Goal: Contribute content

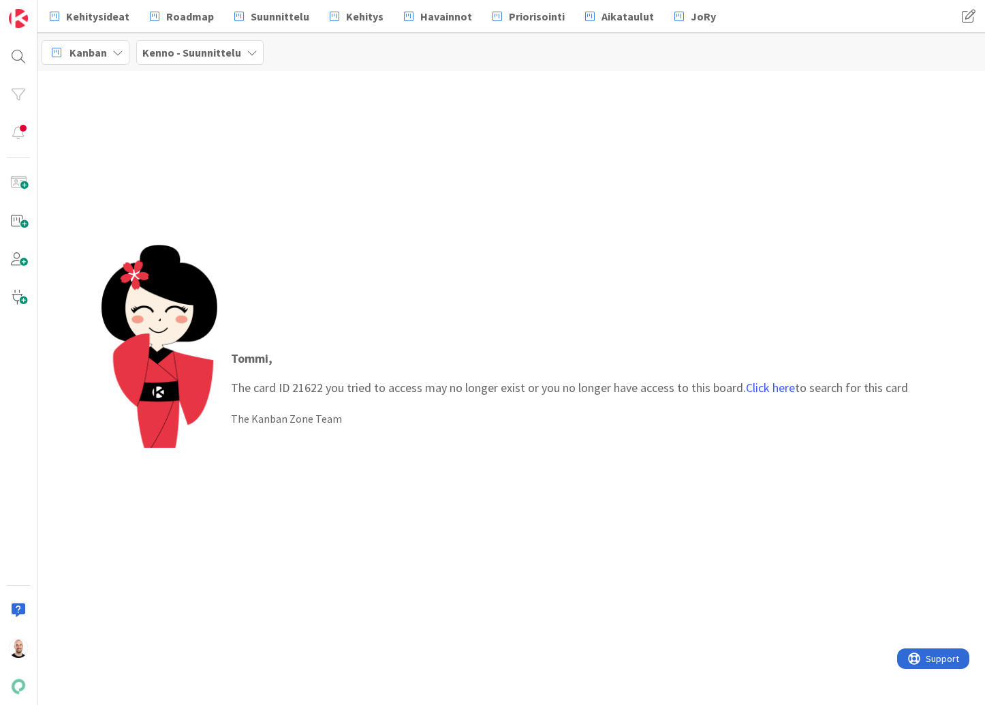
click at [423, 1] on div "Kehitysideat Roadmap Suunnittelu Kehitys [GEOGRAPHIC_DATA] Priorisointi Aikatau…" at bounding box center [511, 16] width 948 height 33
click at [434, 8] on span "Havainnot" at bounding box center [447, 16] width 52 height 16
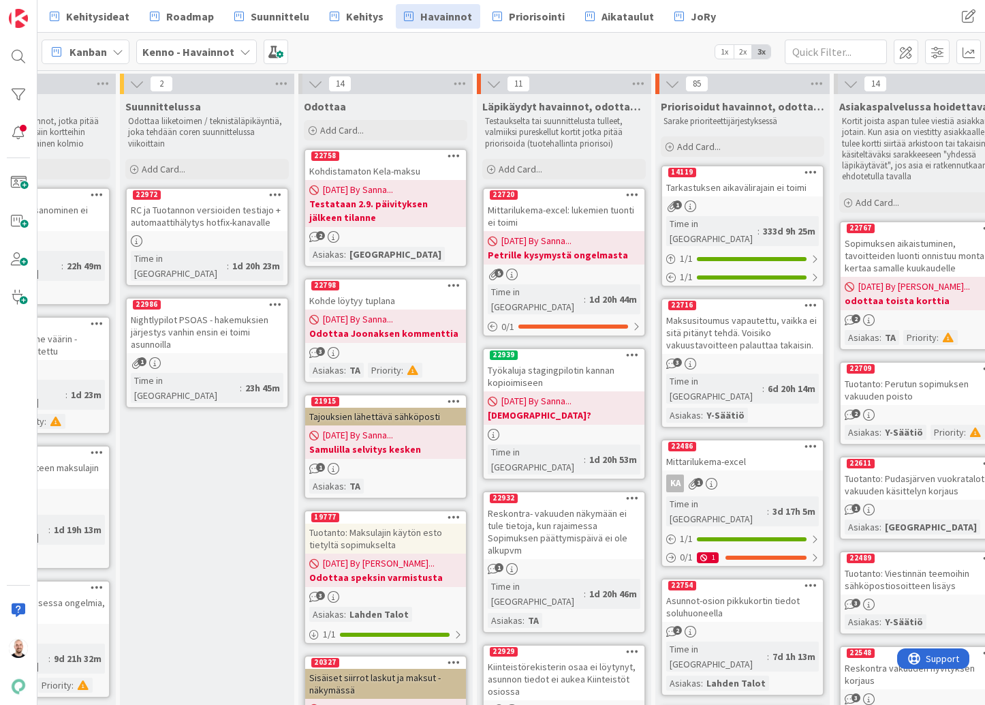
scroll to position [0, 110]
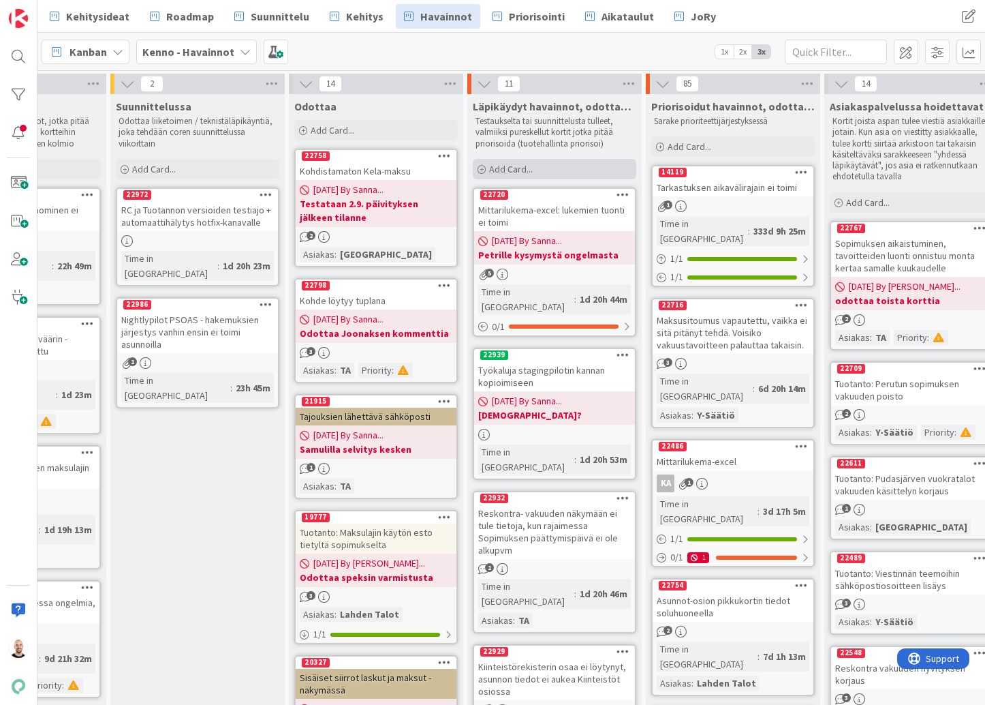
click at [540, 172] on div "Add Card..." at bounding box center [555, 169] width 164 height 20
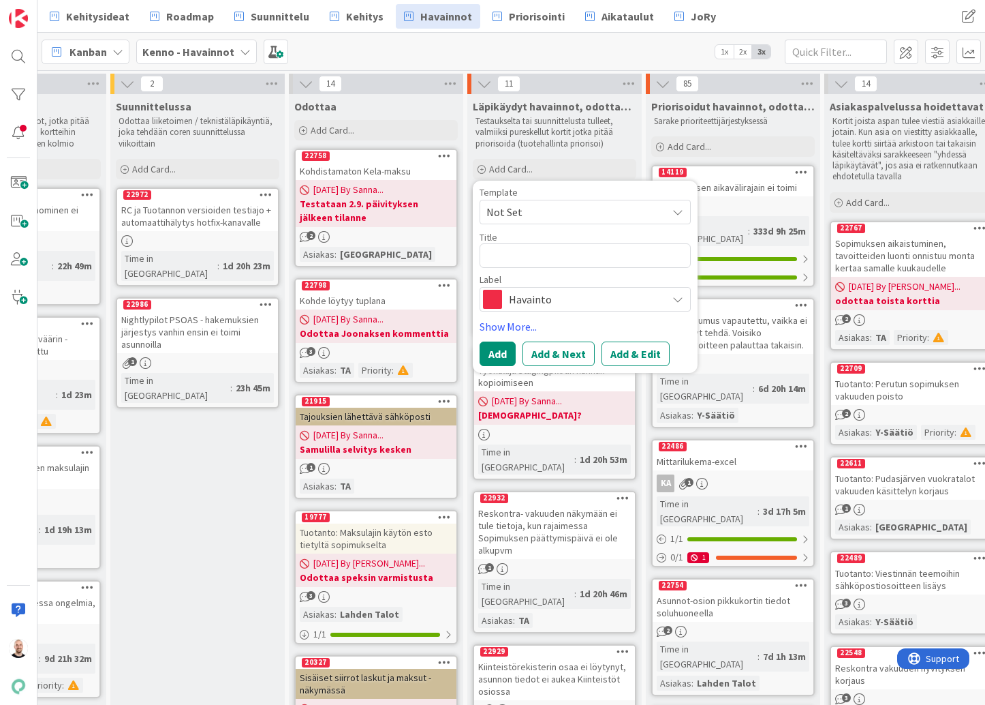
type textarea "x"
type textarea "A"
type textarea "x"
type textarea "As"
type textarea "x"
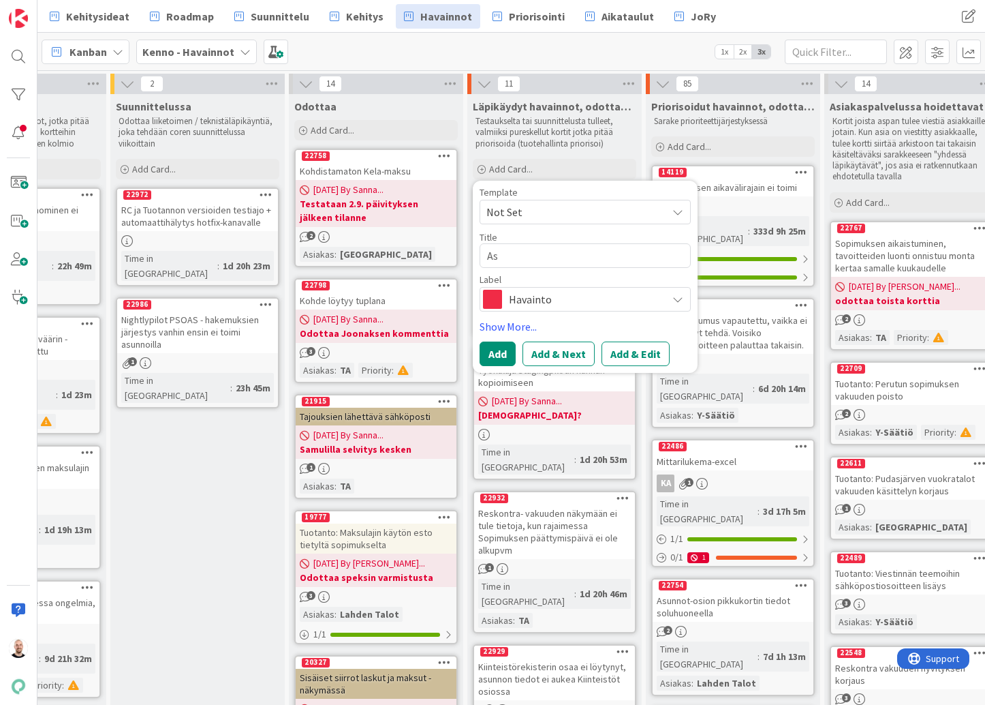
type textarea "Asu"
type textarea "x"
type textarea "Asuk"
type textarea "x"
type textarea "Asuka"
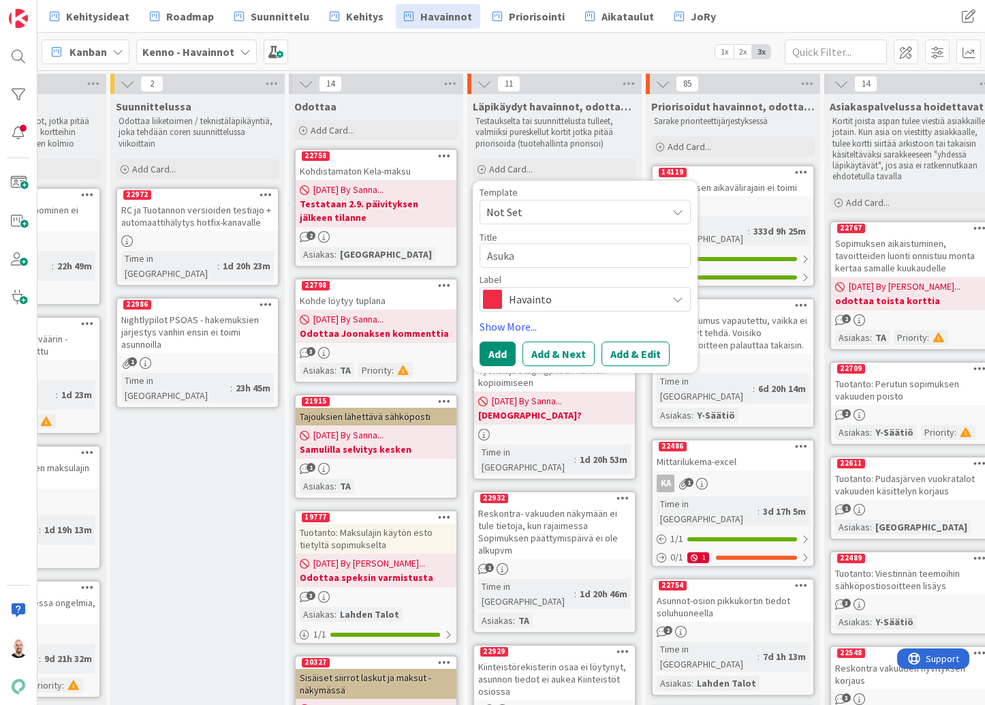
type textarea "x"
type textarea "Asukas"
type textarea "x"
type textarea "Asukass"
type textarea "x"
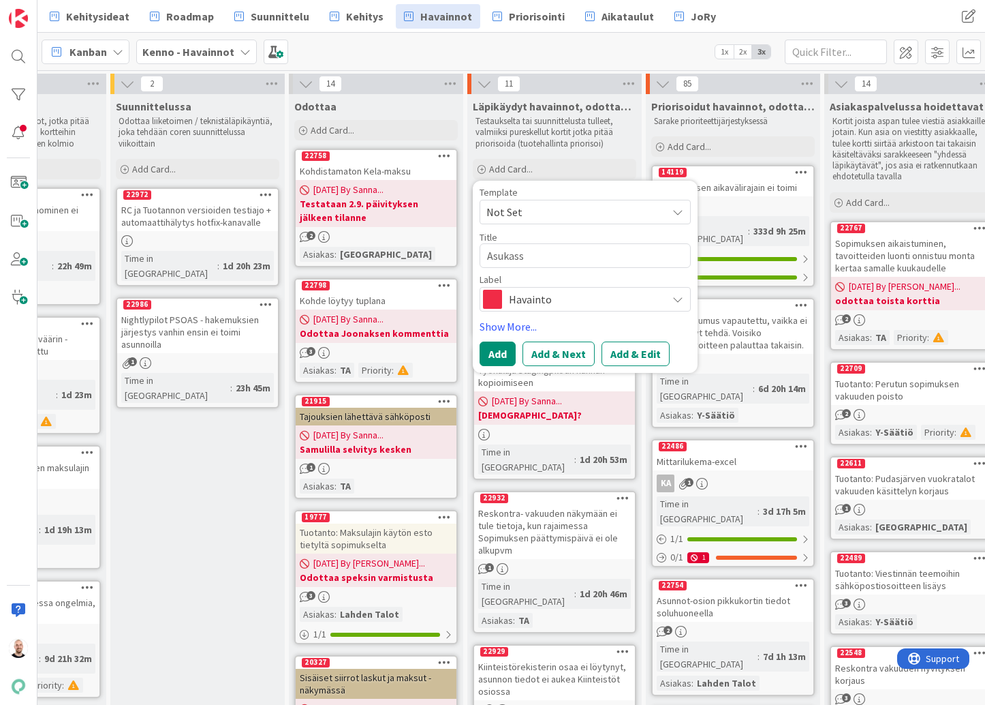
type textarea "Asukassi"
type textarea "x"
type textarea "Asukassiv"
type textarea "x"
type textarea "Asukassivu"
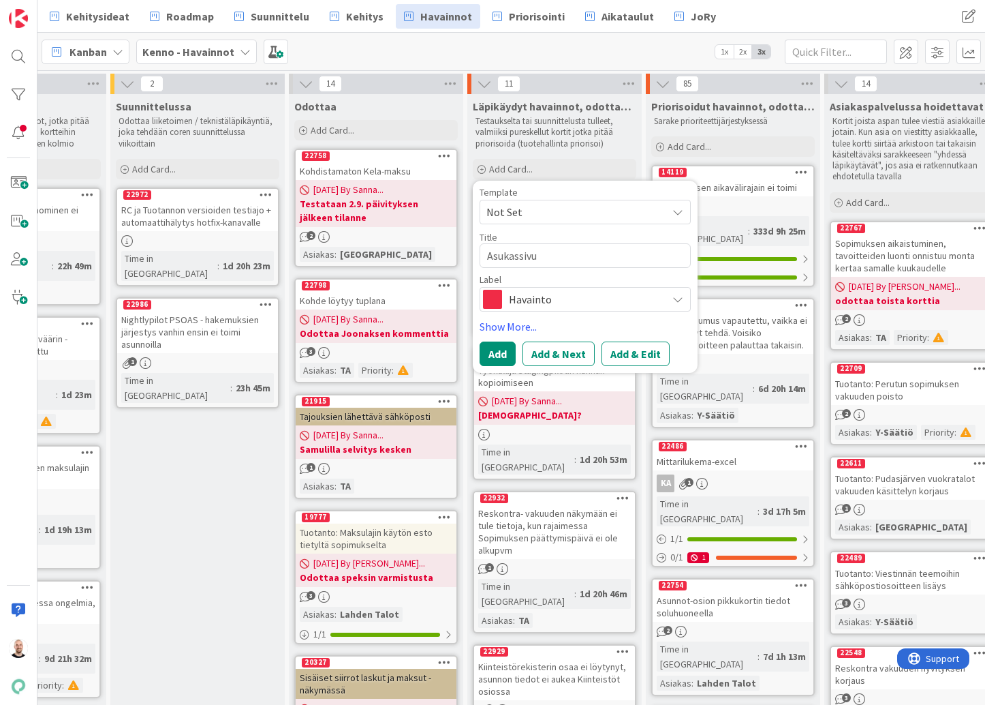
type textarea "x"
type textarea "Asukassivuj"
type textarea "x"
type textarea "Asukassivuje"
type textarea "x"
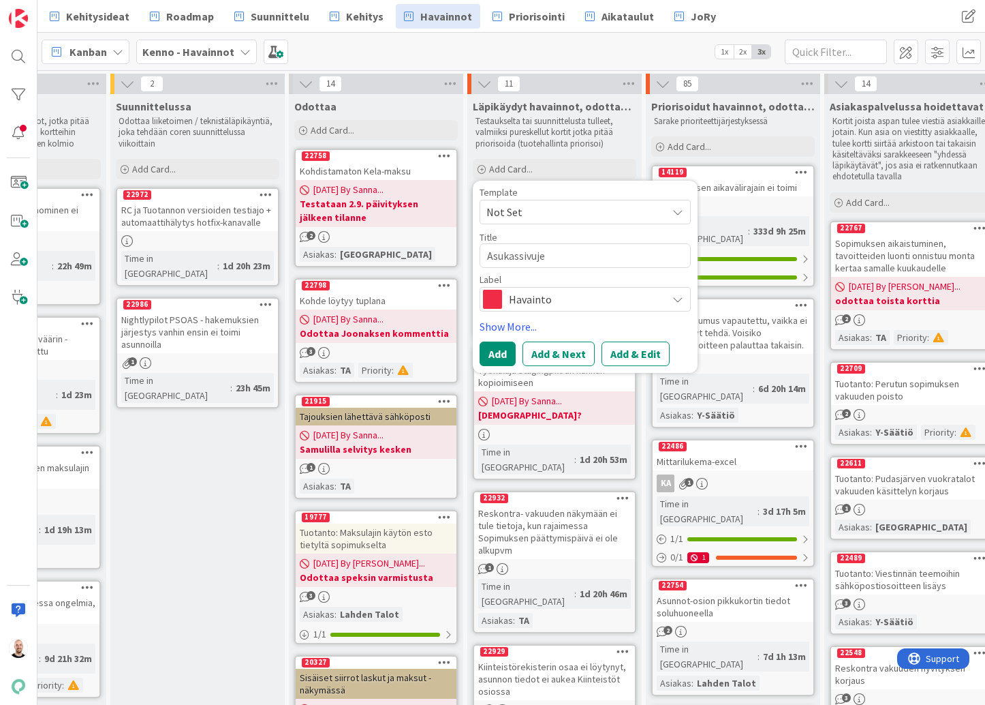
type textarea "Asukassivujen"
type textarea "x"
type textarea "Asukassivujen"
type textarea "x"
type textarea "Asukassivujen k"
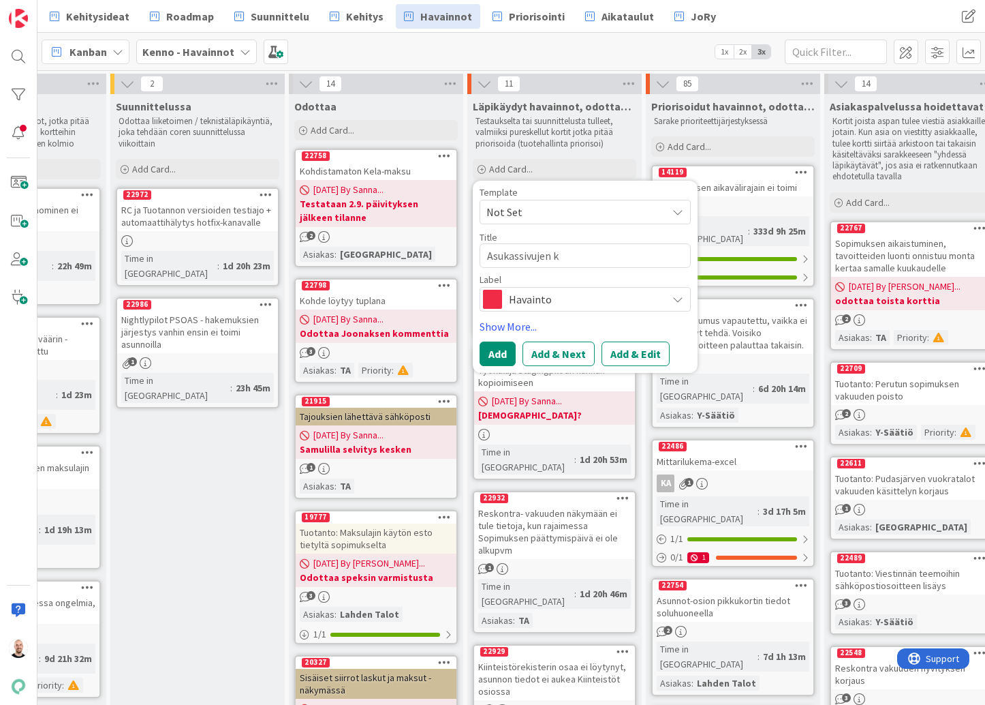
type textarea "x"
type textarea "Asukassivujen ky"
type textarea "x"
type textarea "Asukassivujen kys"
type textarea "x"
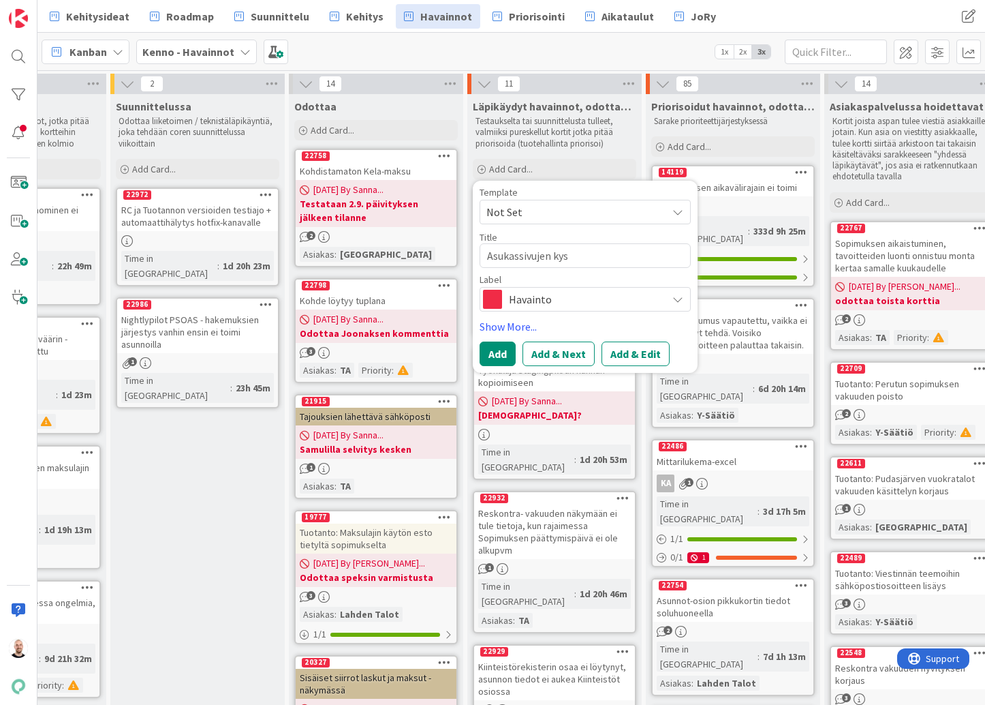
type textarea "Asukassivujen kysy"
type textarea "x"
type textarea "Asukassivujen kysym"
type textarea "x"
type textarea "Asukassivujen kysymy"
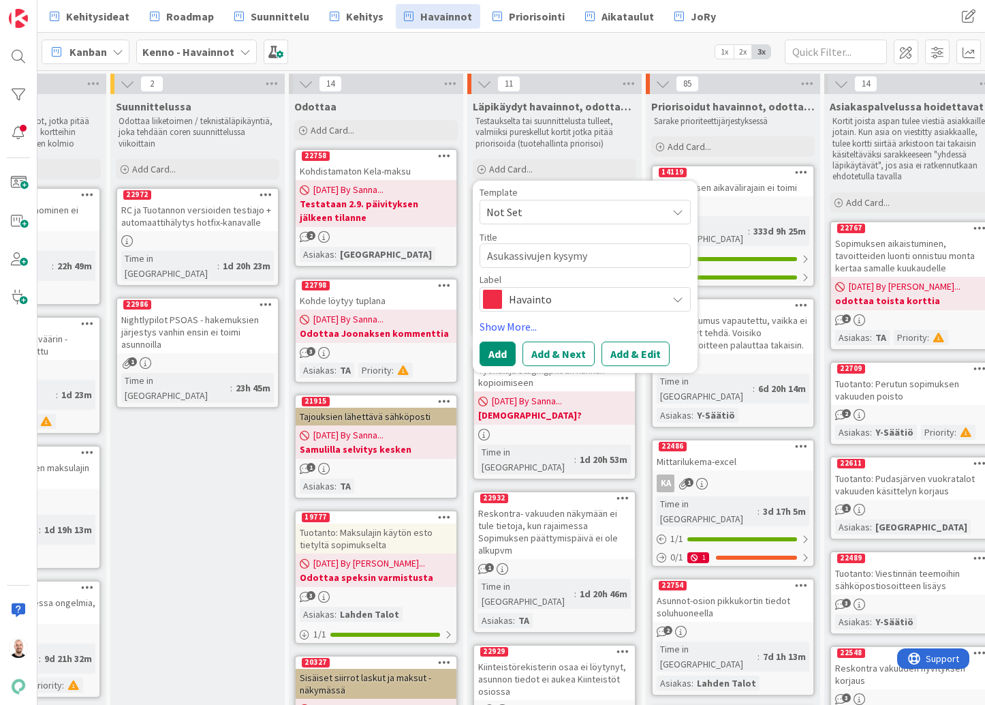
type textarea "x"
type textarea "Asukassivujen kysymys"
type textarea "x"
type textarea "Asukassivujen kysymys"
type textarea "x"
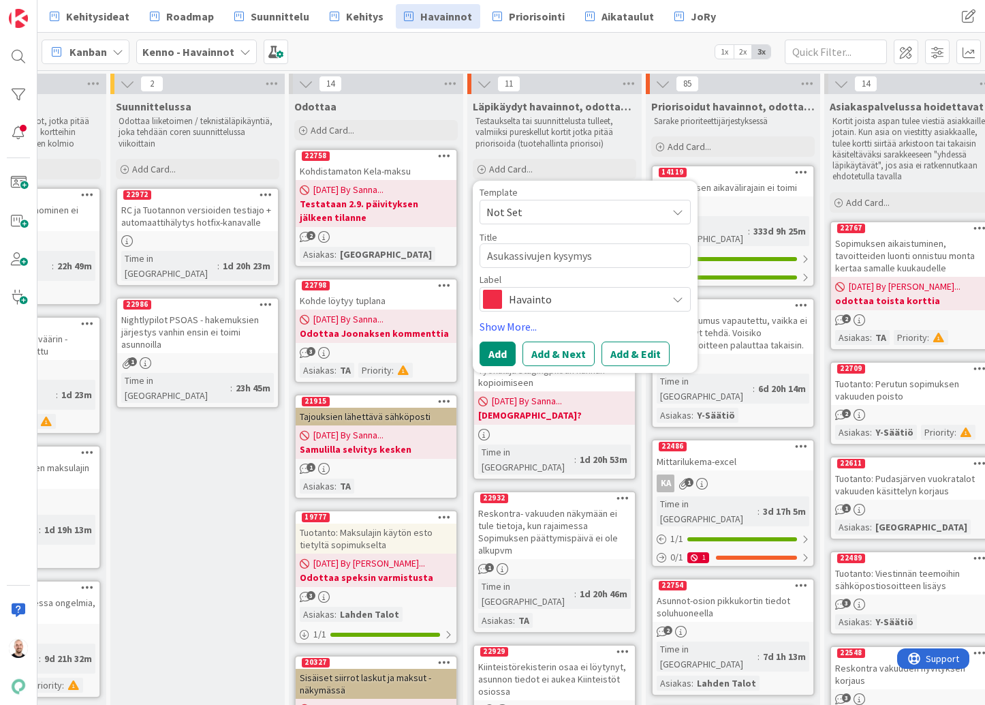
type textarea "Asukassivujen kysymys j"
type textarea "x"
type textarea "Asukassivujen kysymys ja"
type textarea "x"
type textarea "Asukassivujen kysymys ja"
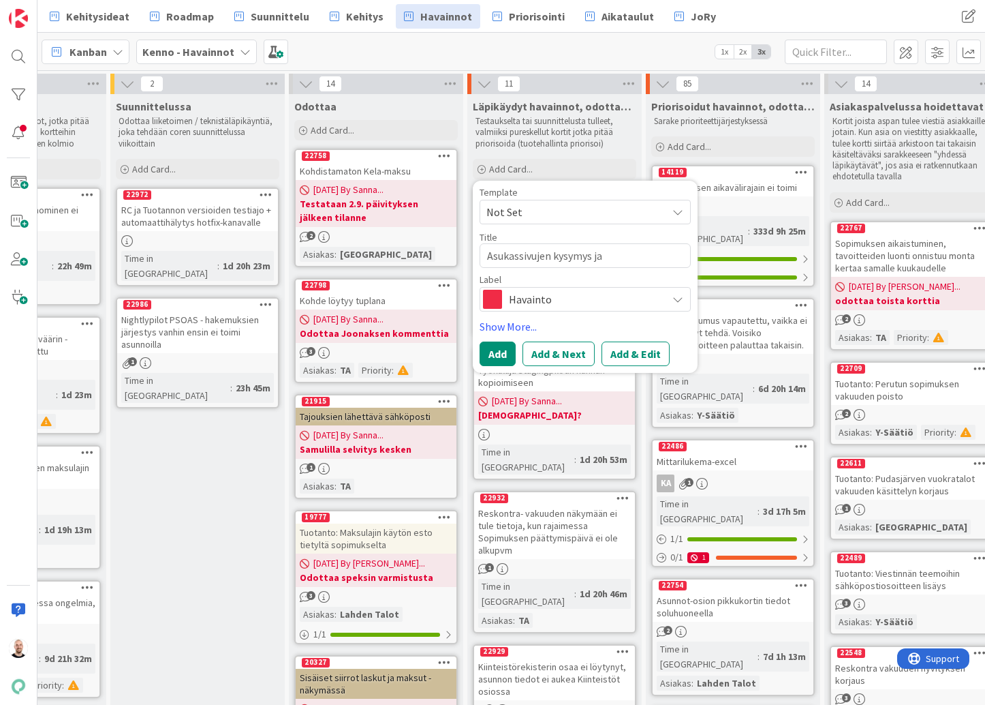
type textarea "x"
type textarea "Asukassivujen kysymys ja p"
type textarea "x"
type textarea "Asukassivujen kysymys ja pa"
type textarea "x"
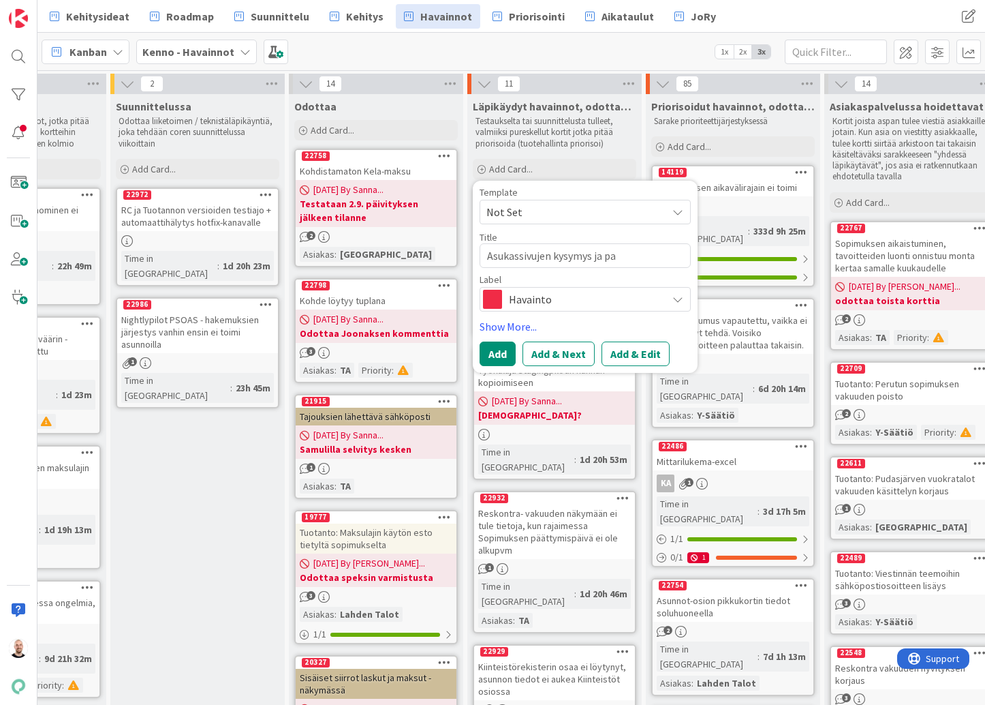
type textarea "Asukassivujen kysymys ja pal"
type textarea "x"
type textarea "Asukassivujen kysymys ja pala"
type textarea "x"
type textarea "Asukassivujen kysymys ja palau"
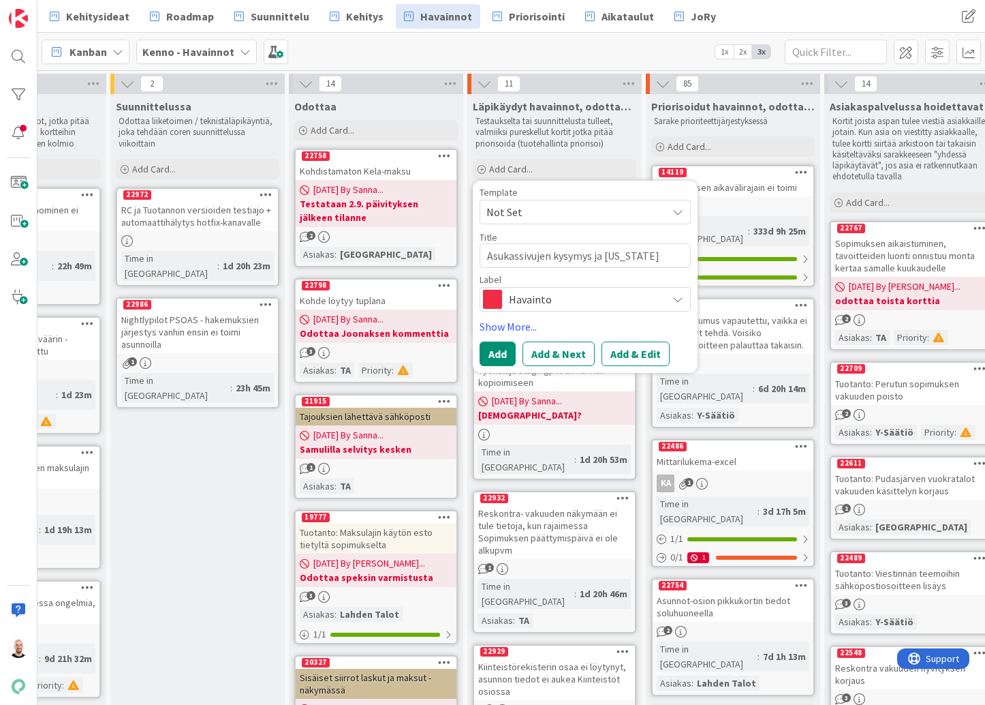
type textarea "x"
type textarea "Asukassivujen kysymys ja palaut"
type textarea "x"
type textarea "Asukassivujen kysymys ja palaute"
type textarea "x"
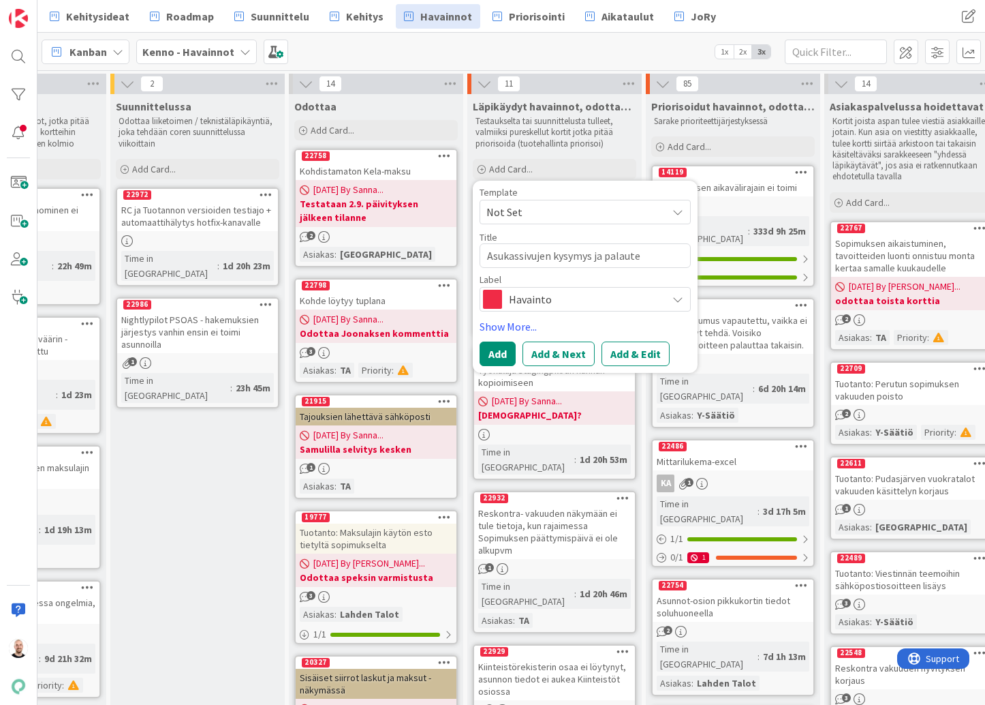
type textarea "Asukassivujen kysymys ja palaute"
type textarea "x"
type textarea "Asukassivujen kysymys ja palaute -"
type textarea "x"
type textarea "Asukassivujen kysymys ja palaute -l"
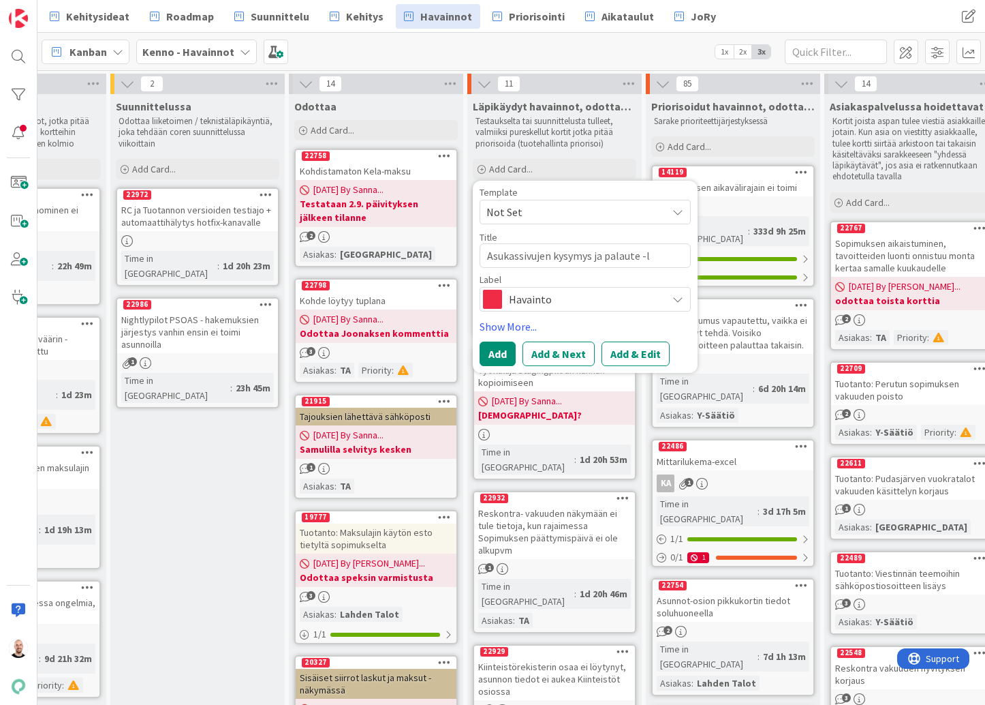
type textarea "x"
type textarea "Asukassivujen kysymys ja palaute -lo"
type textarea "x"
type textarea "Asukassivujen kysymys ja palaute -lom"
type textarea "x"
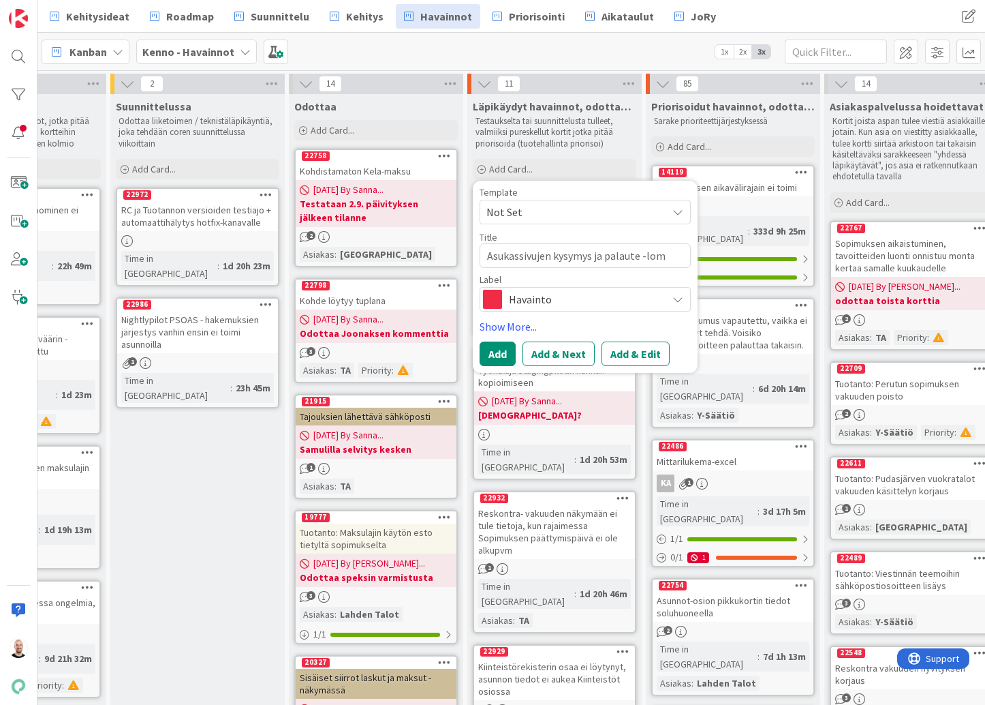
type textarea "Asukassivujen kysymys ja palaute -loma"
type textarea "x"
type textarea "Asukassivujen kysymys ja palaute -lomak"
type textarea "x"
type textarea "Asukassivujen kysymys ja palaute -lomakk"
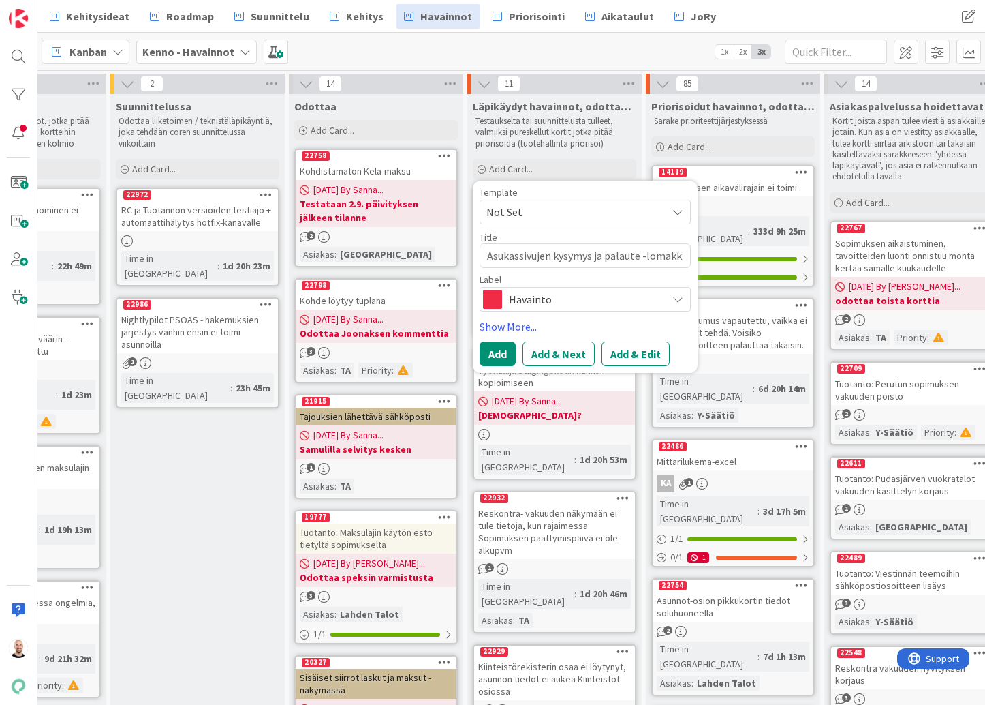
type textarea "x"
type textarea "Asukassivujen kysymys ja palaute -lomakke"
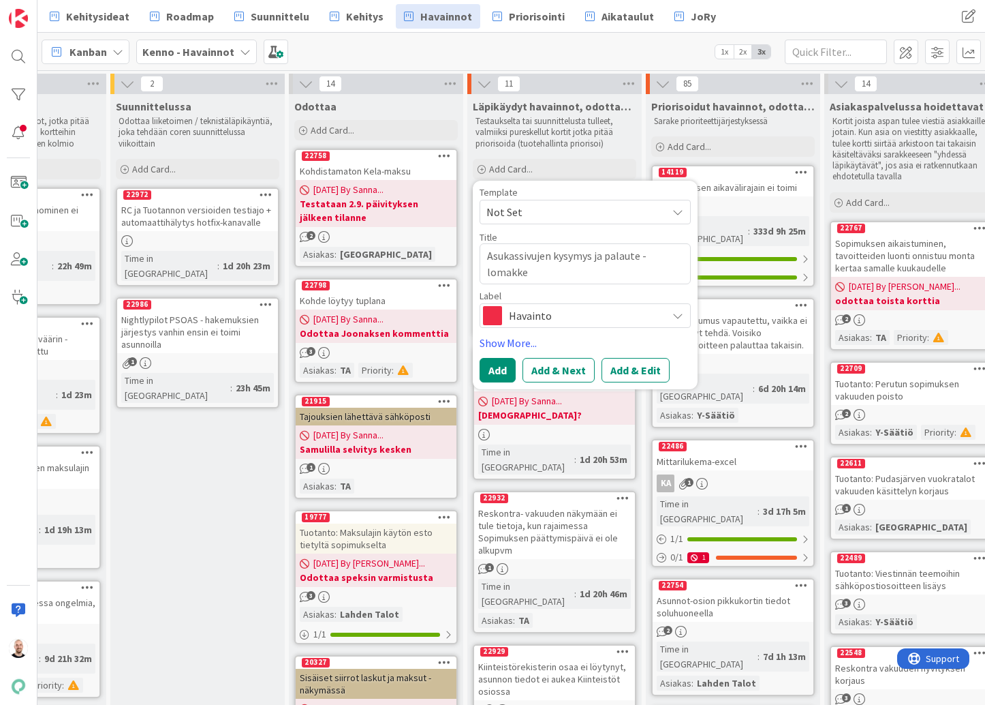
type textarea "x"
type textarea "Asukassivujen kysymys ja palaute -lomakkei"
type textarea "x"
type textarea "Asukassivujen kysymys ja palaute -lomakkeid"
type textarea "x"
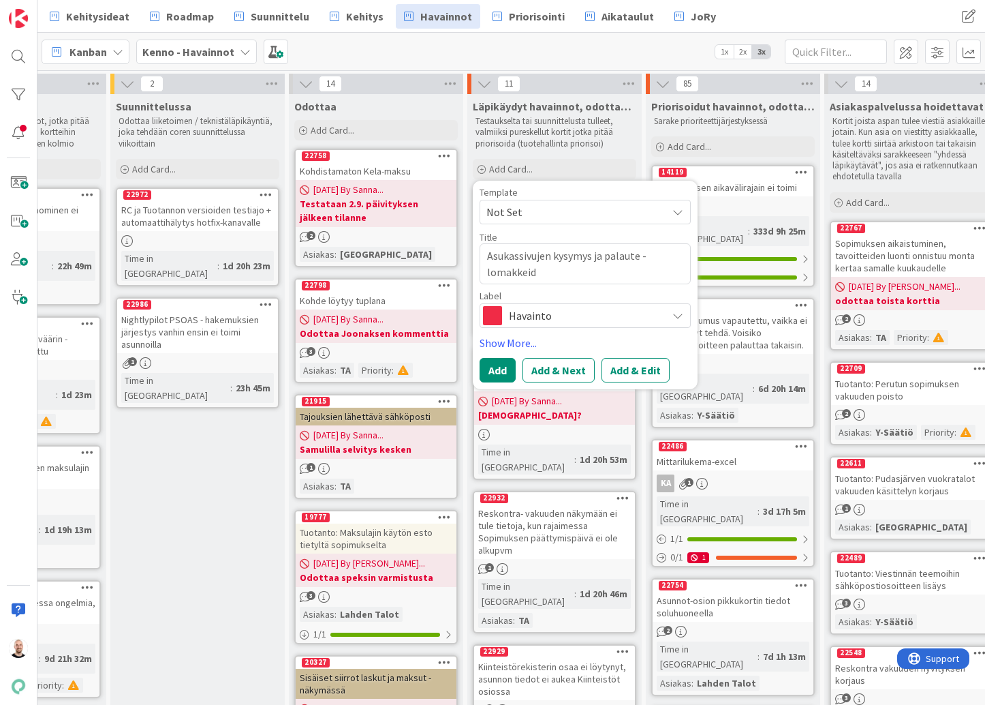
type textarea "Asukassivujen kysymys ja palaute -lomakkeide"
type textarea "x"
type textarea "Asukassivujen kysymys ja palaute -lomakkeiden"
type textarea "x"
type textarea "Asukassivujen kysymys ja palaute -lomakkeiden"
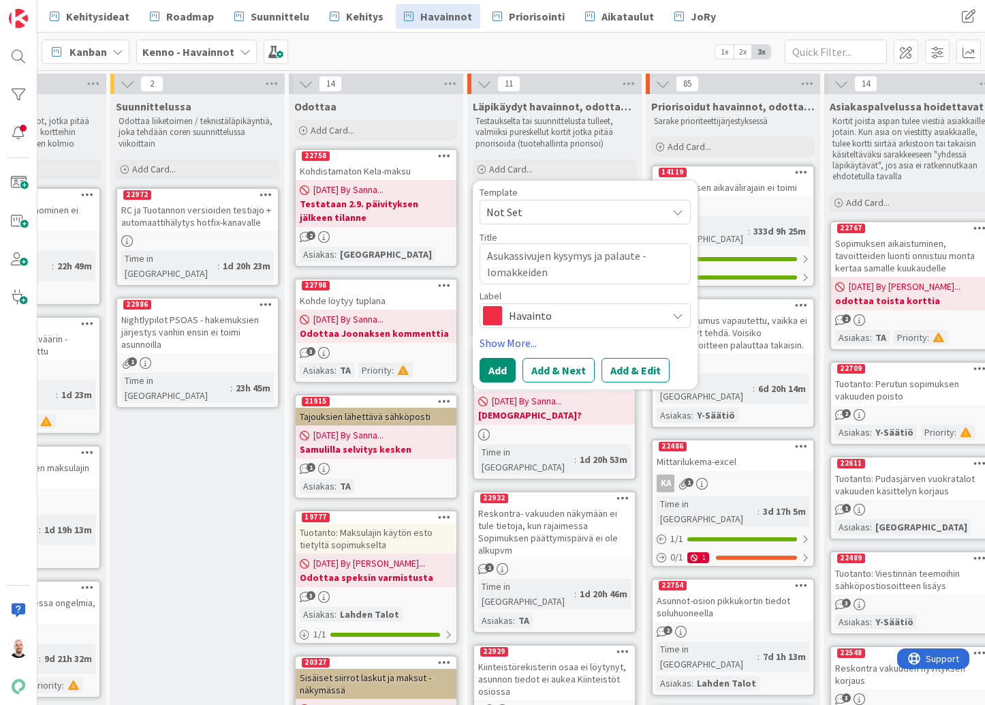
type textarea "x"
type textarea "Asukassivujen kysymys ja palaute -lomakkeiden l"
type textarea "x"
type textarea "Asukassivujen kysymys ja palaute -lomakkeiden le"
type textarea "x"
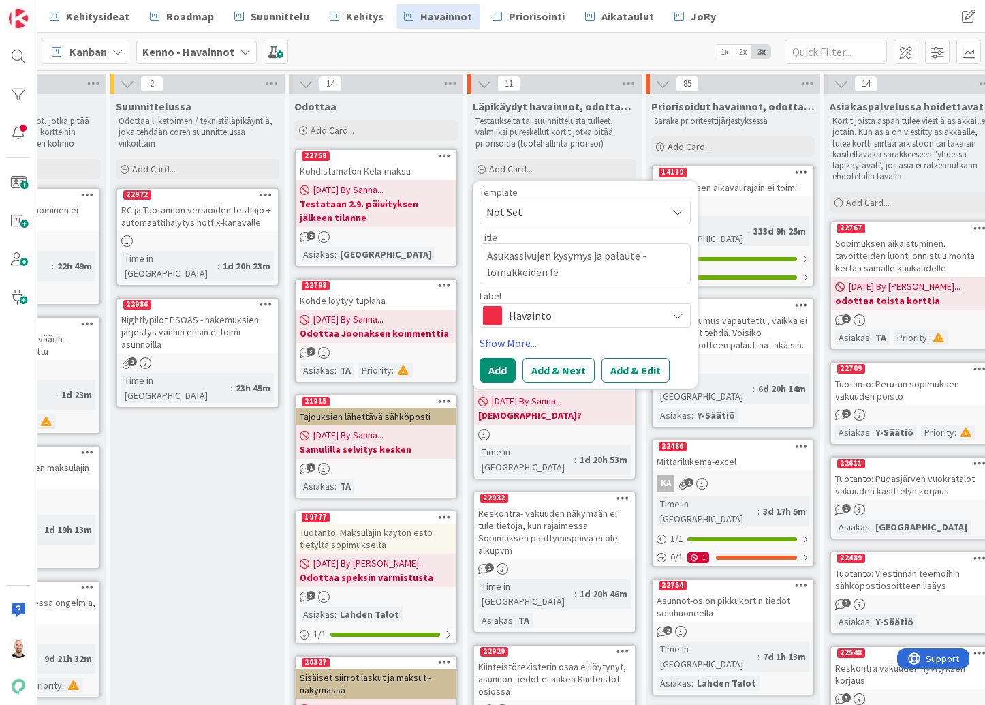
type textarea "Asukassivujen kysymys ja palaute -lomakkeiden lei"
type textarea "x"
type textarea "Asukassivujen kysymys ja palaute -lomakkeiden leis"
type textarea "x"
type textarea "Asukassivujen kysymys ja palaute -lomakkeiden leisk"
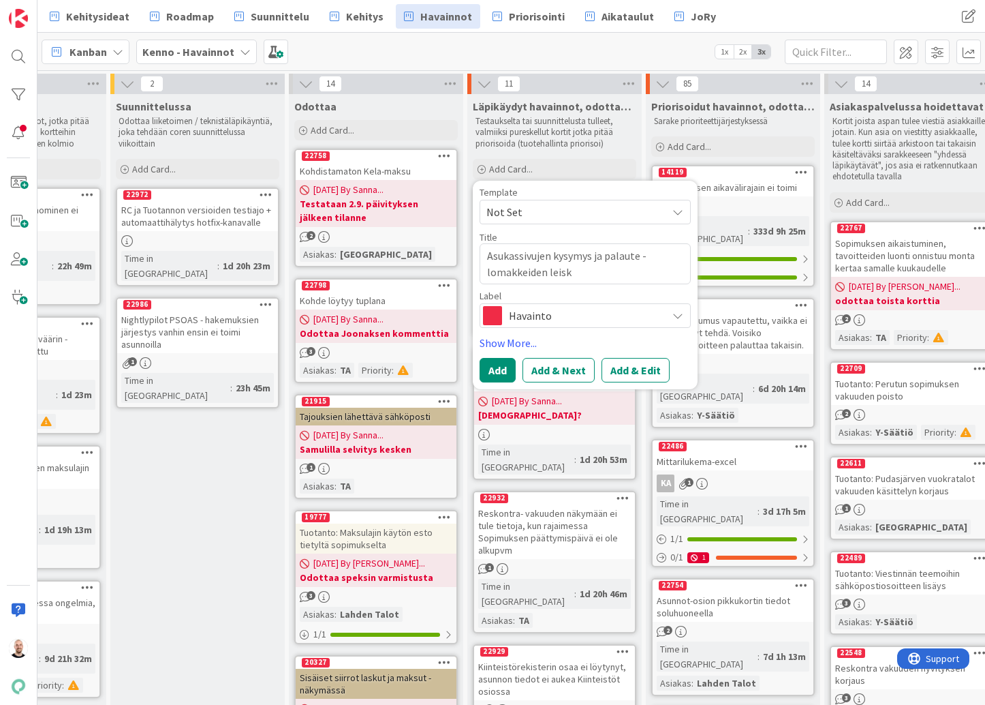
type textarea "x"
type textarea "Asukassivujen kysymys ja palaute -lomakkeiden leiska"
type textarea "x"
type textarea "Asukassivujen kysymys ja palaute -lomakkeiden leiskat"
type textarea "x"
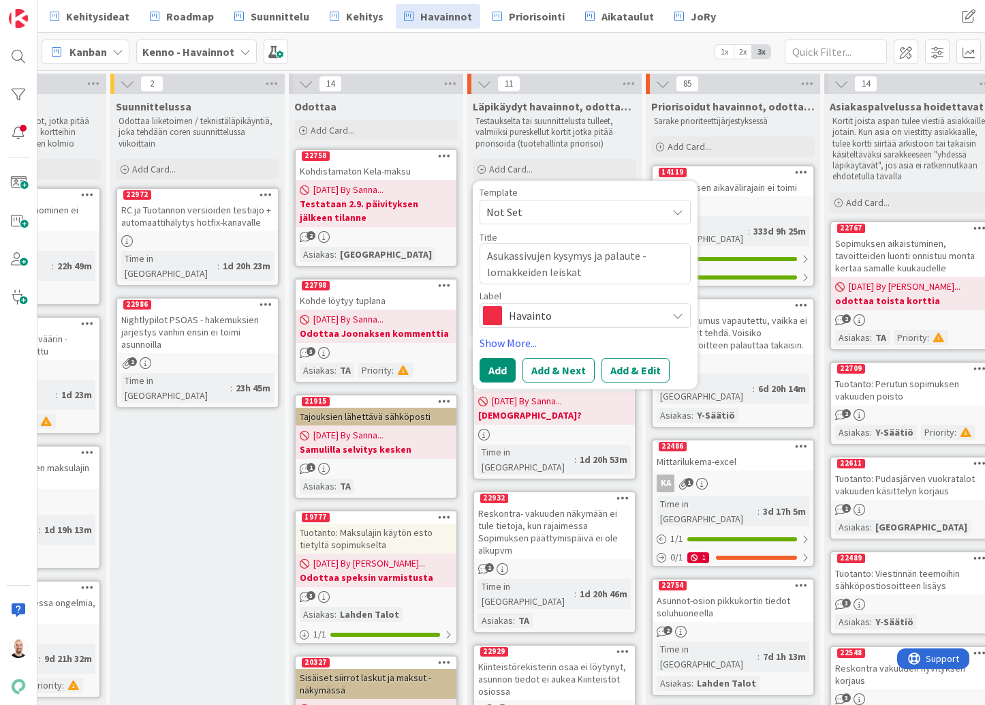
type textarea "Asukassivujen kysymys ja palaute -lomakkeiden leiskat"
type textarea "x"
type textarea "Asukassivujen kysymys ja palaute -lomakkeiden leiskat"
click at [636, 375] on button "Add & Edit" at bounding box center [636, 370] width 68 height 25
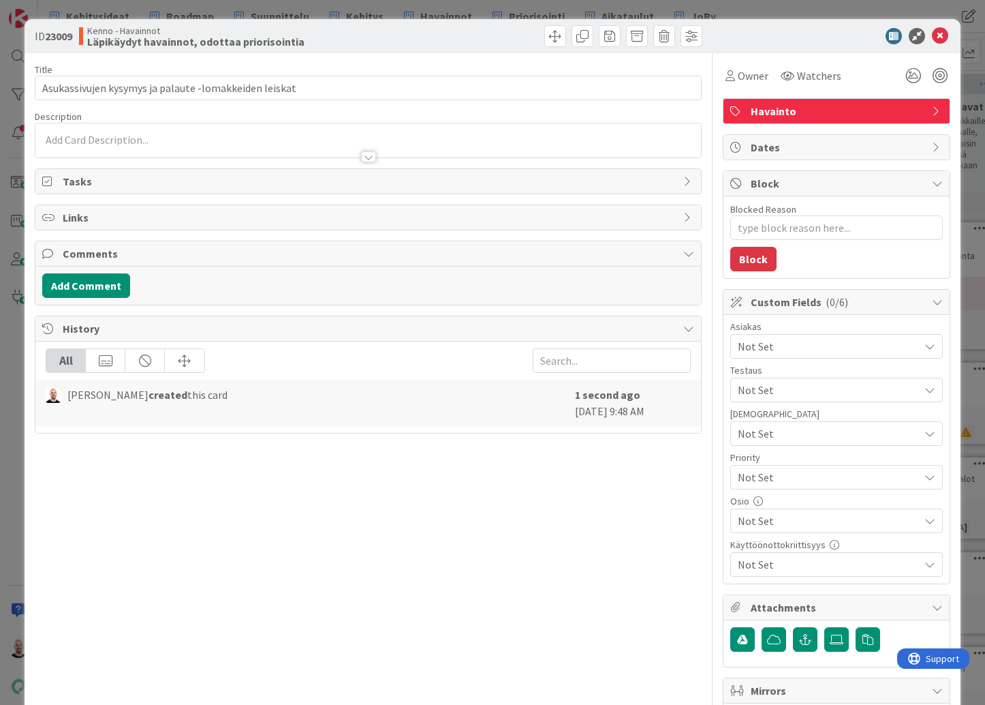
click at [125, 144] on div at bounding box center [368, 150] width 666 height 14
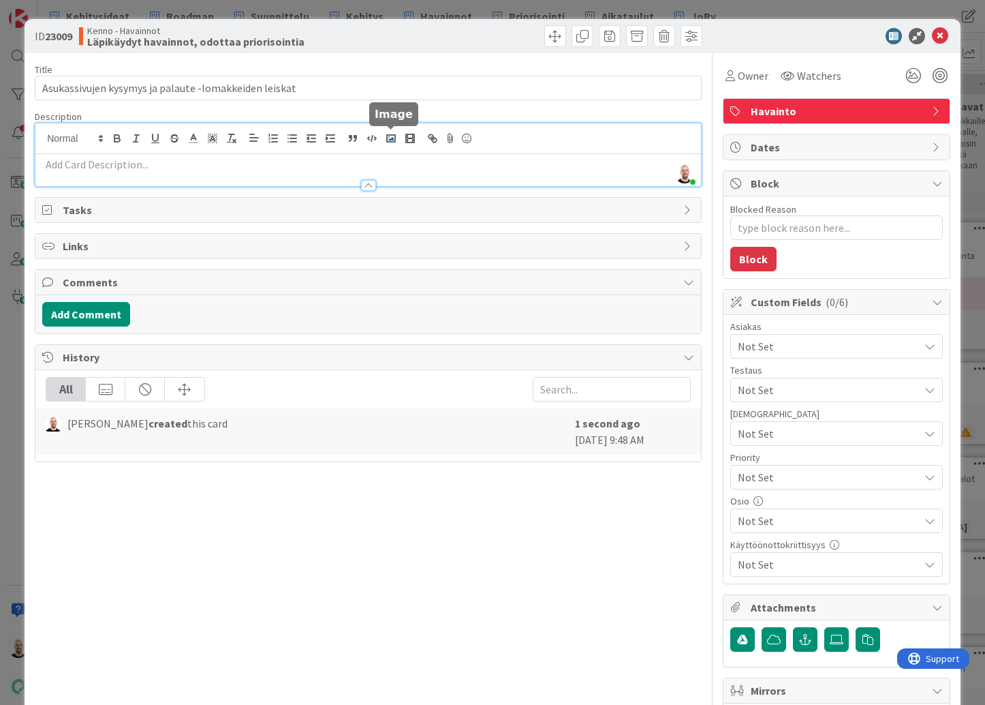
click at [389, 142] on icon "button" at bounding box center [391, 138] width 12 height 12
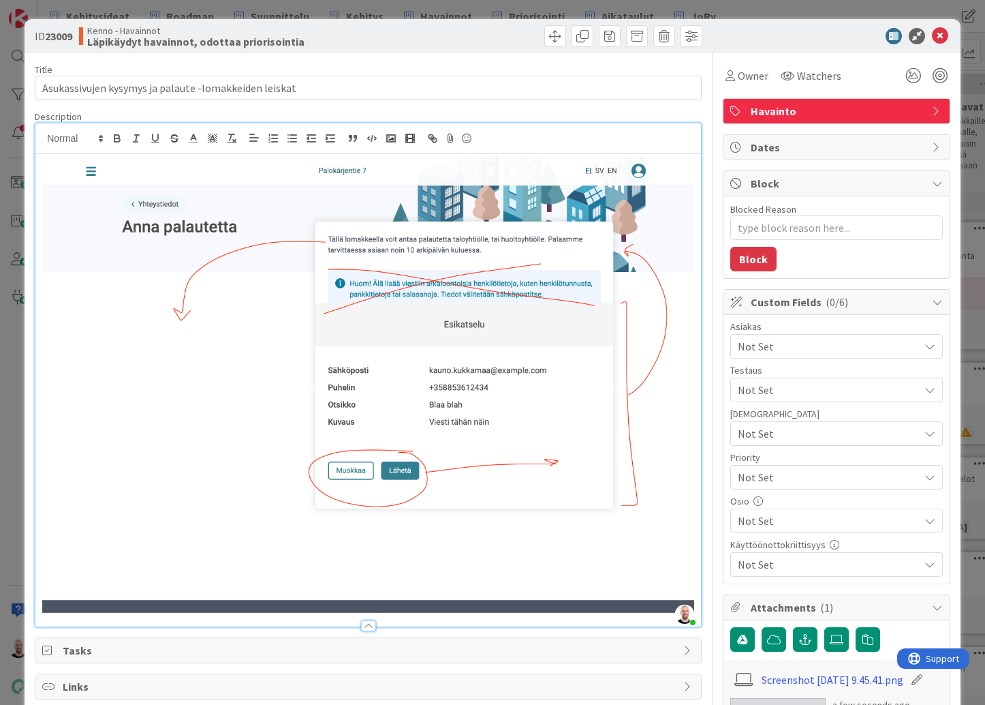
click at [50, 165] on img at bounding box center [368, 385] width 652 height 456
click at [42, 166] on div at bounding box center [368, 390] width 666 height 472
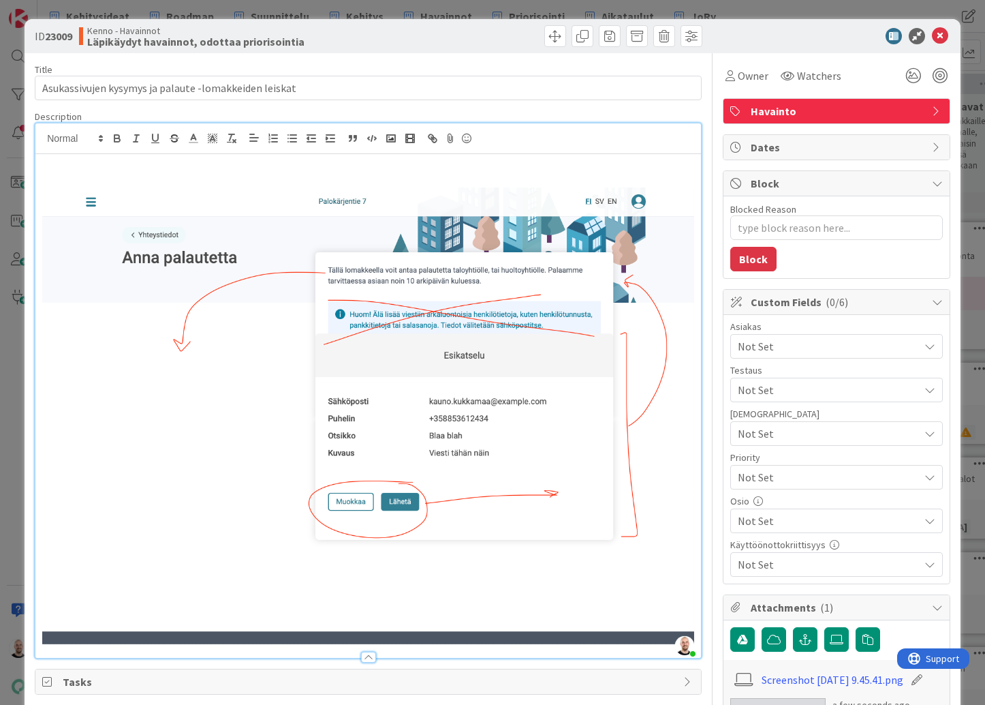
click at [52, 167] on p at bounding box center [368, 165] width 652 height 16
type textarea "x"
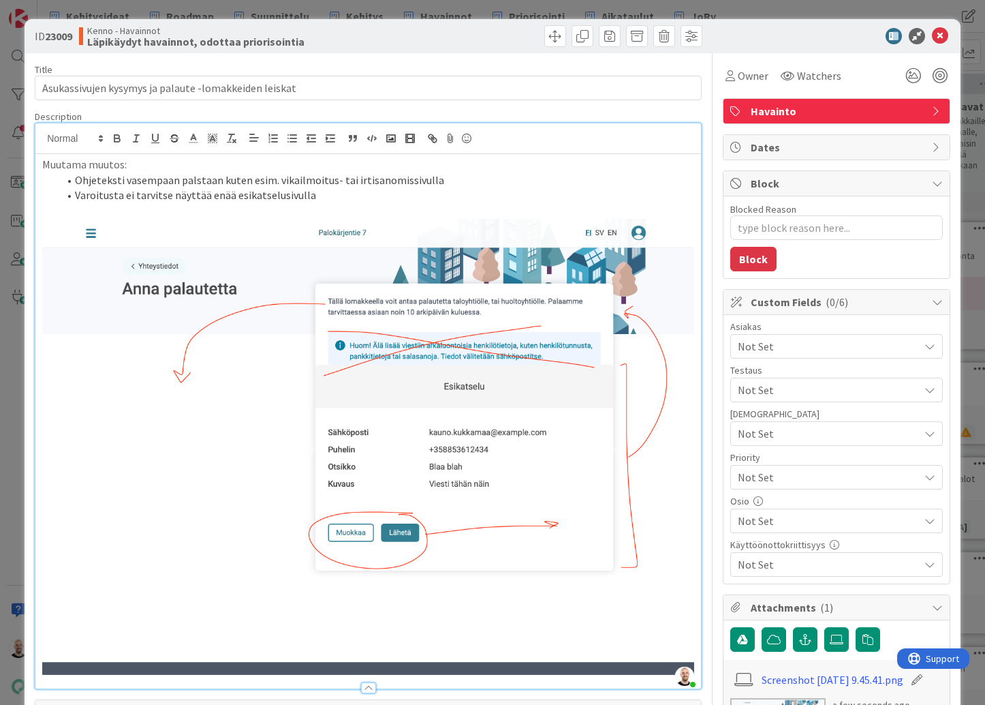
click at [121, 200] on li "Varoitusta ei tarvitse näyttää enää esikatselusivulla" at bounding box center [377, 195] width 636 height 16
click at [463, 187] on li "Varoitusta arkaluontoisista tiedoista ei tarvitse näyttää enää esikatselusivulla" at bounding box center [377, 195] width 636 height 16
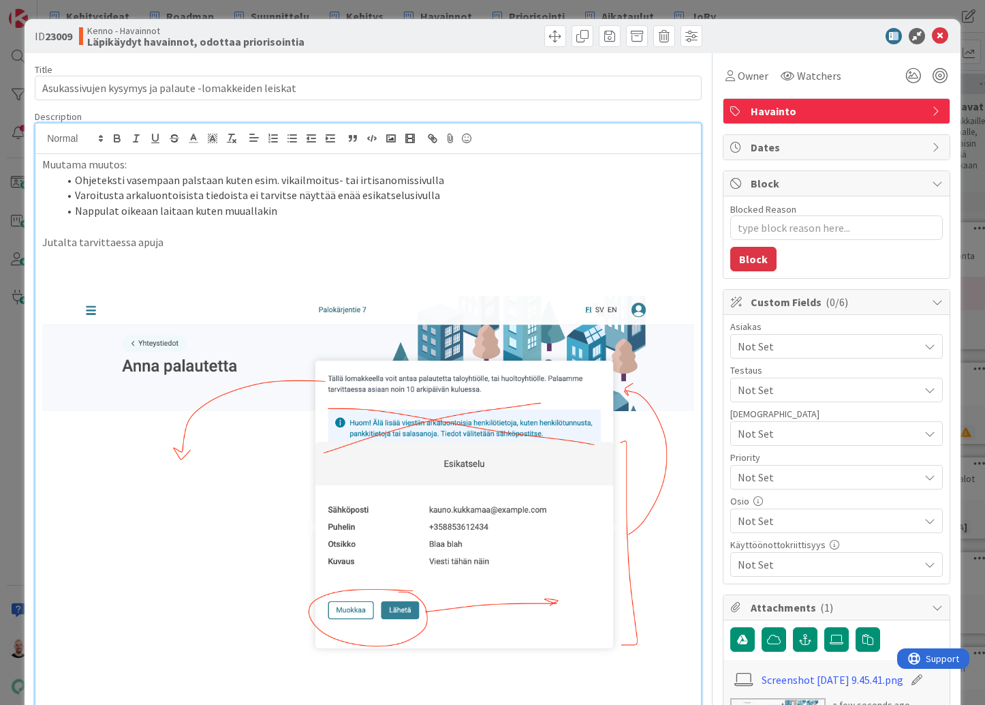
scroll to position [44, 0]
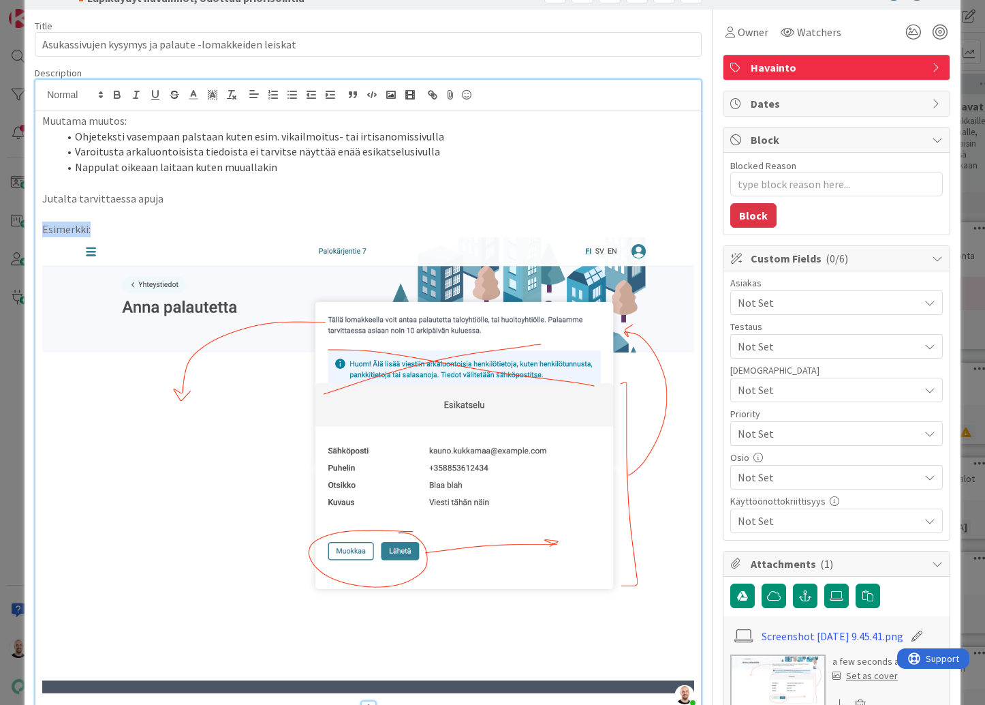
drag, startPoint x: 110, startPoint y: 223, endPoint x: 20, endPoint y: 224, distance: 89.3
click at [20, 224] on div "ID 23009 Kenno - Havainnot Läpikäydyt havainnot, odottaa priorisointia Title 53…" at bounding box center [492, 352] width 985 height 705
click at [114, 95] on icon "button" at bounding box center [116, 96] width 5 height 3
click at [181, 208] on p at bounding box center [368, 214] width 652 height 16
drag, startPoint x: 136, startPoint y: 121, endPoint x: 41, endPoint y: 121, distance: 94.7
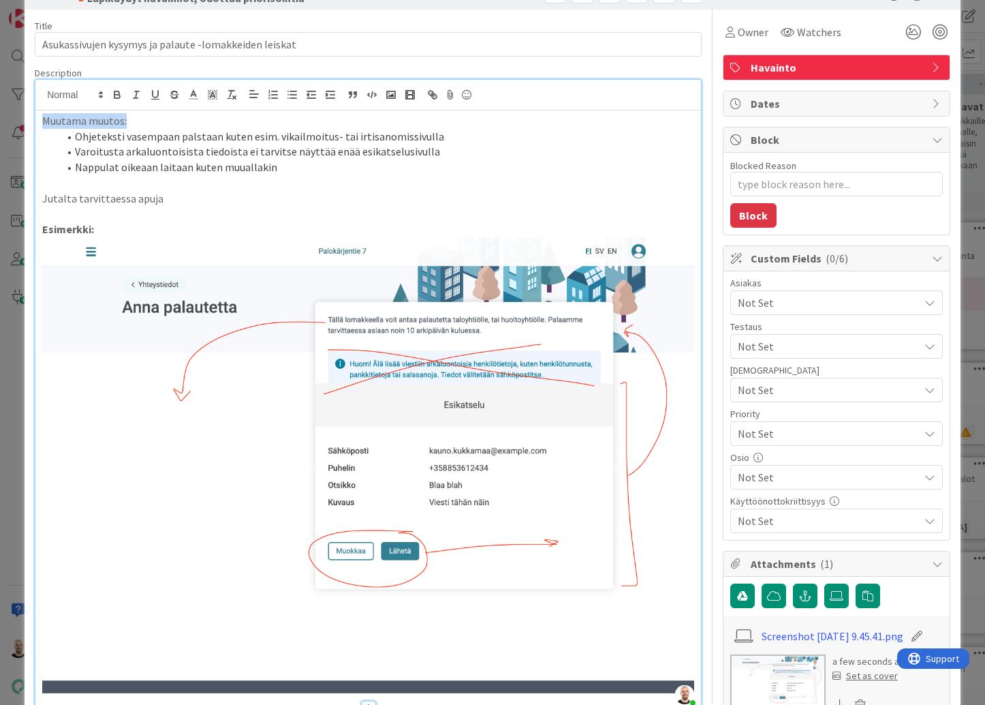
click at [41, 121] on div "Muutama muutos: Ohjeteksti vasempaan palstaan kuten esim. vikailmoitus- tai irt…" at bounding box center [368, 408] width 666 height 596
click at [125, 89] on button "button" at bounding box center [117, 95] width 19 height 16
click at [198, 224] on p "Esimerkki:" at bounding box center [368, 229] width 652 height 16
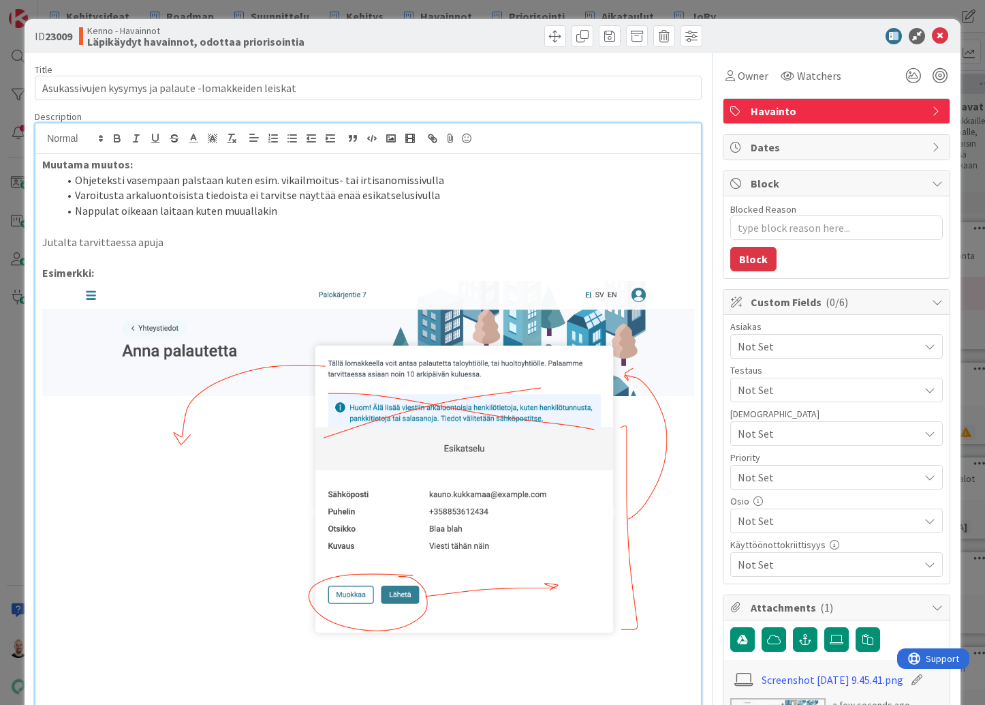
scroll to position [0, 0]
click at [814, 515] on span "Not Set" at bounding box center [828, 521] width 181 height 16
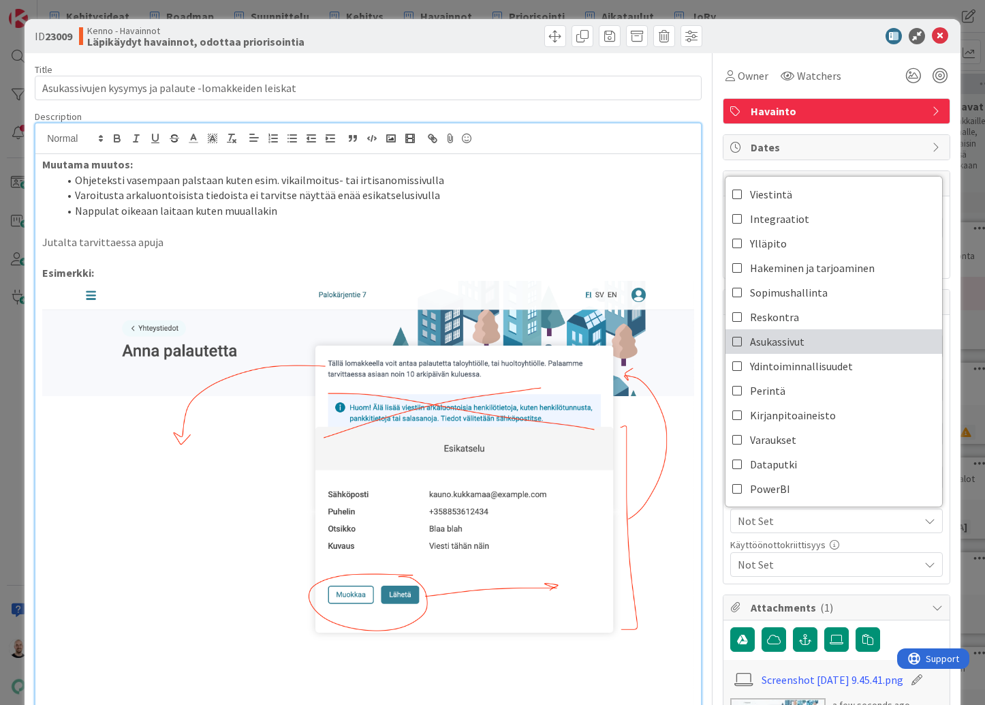
click at [792, 350] on span "Asukassivut" at bounding box center [777, 341] width 55 height 20
type textarea "x"
click at [742, 42] on div at bounding box center [829, 36] width 241 height 16
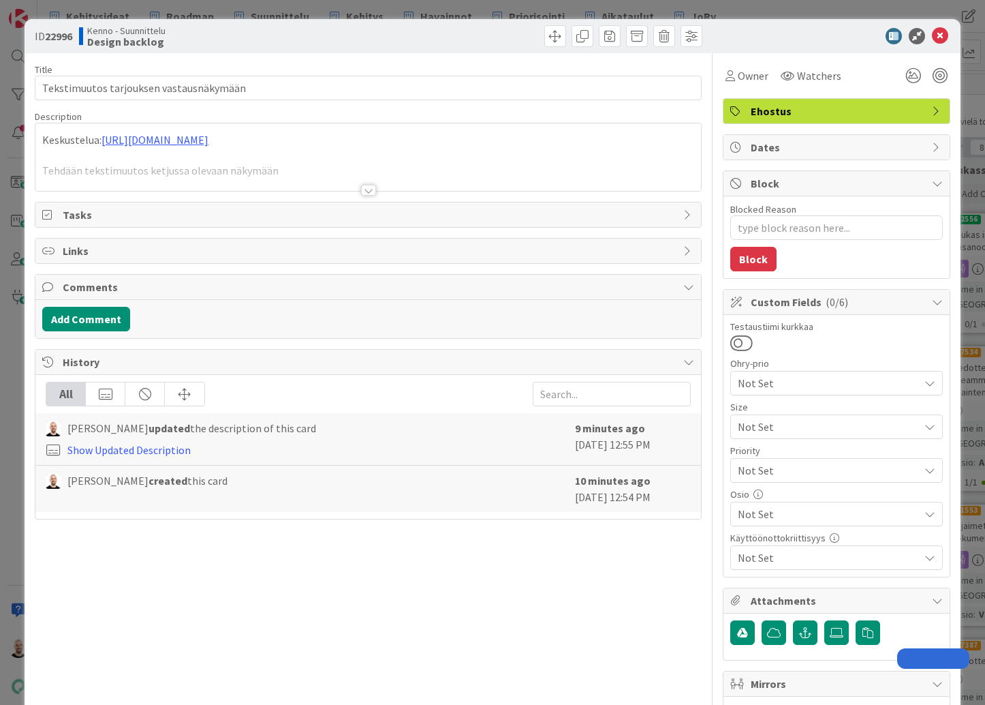
type textarea "x"
click at [670, 3] on div "ID 22996 Kenno - Suunnittelu Design backlog Title 39 / 128 Tekstimuutos tarjouk…" at bounding box center [492, 352] width 985 height 705
